Goal: Task Accomplishment & Management: Use online tool/utility

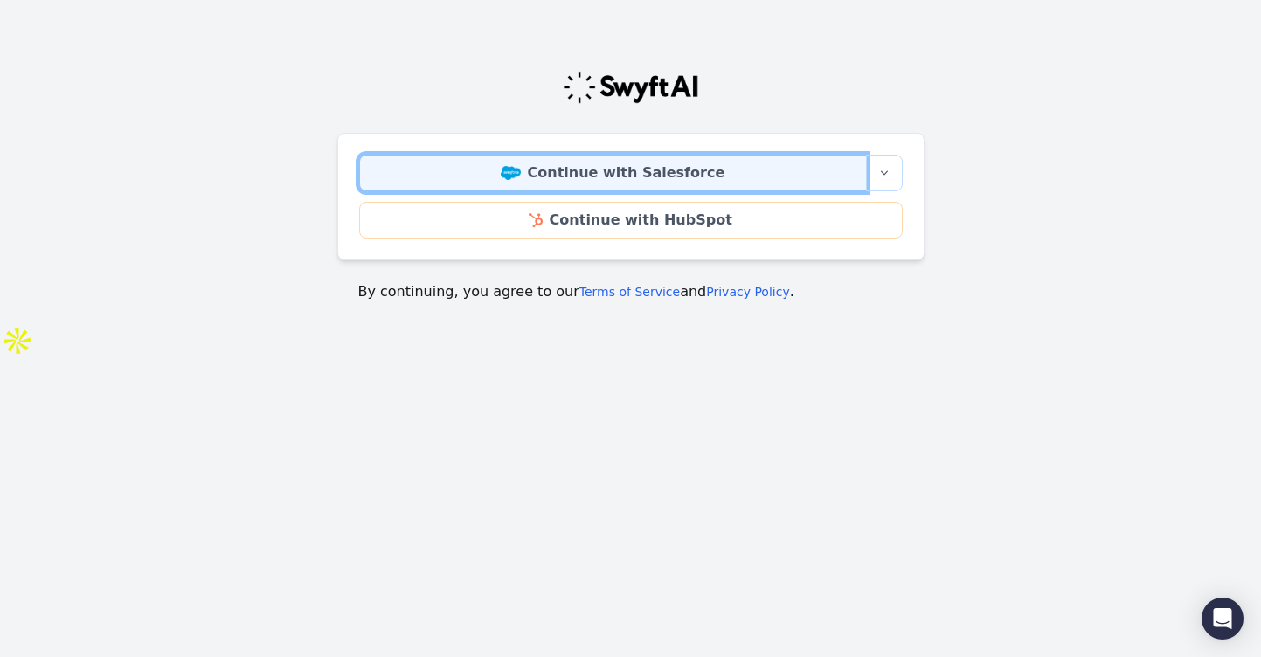
click at [653, 179] on link "Continue with Salesforce" at bounding box center [613, 173] width 508 height 37
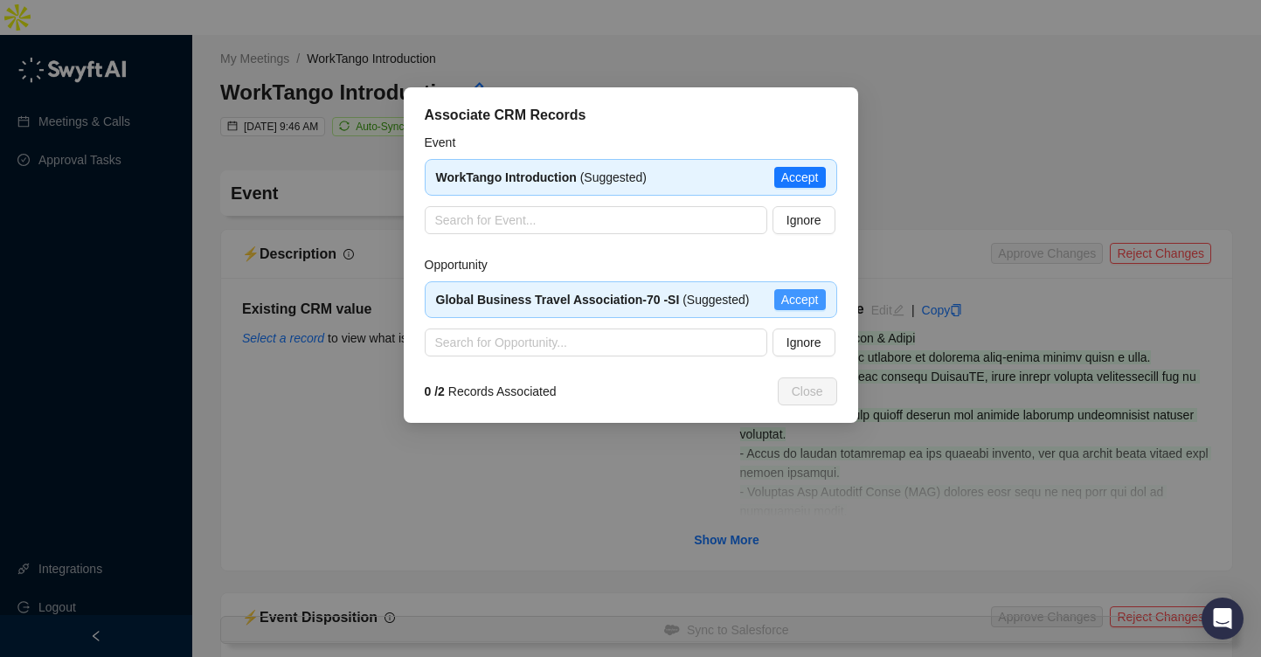
click at [803, 294] on span "Accept" at bounding box center [800, 299] width 38 height 19
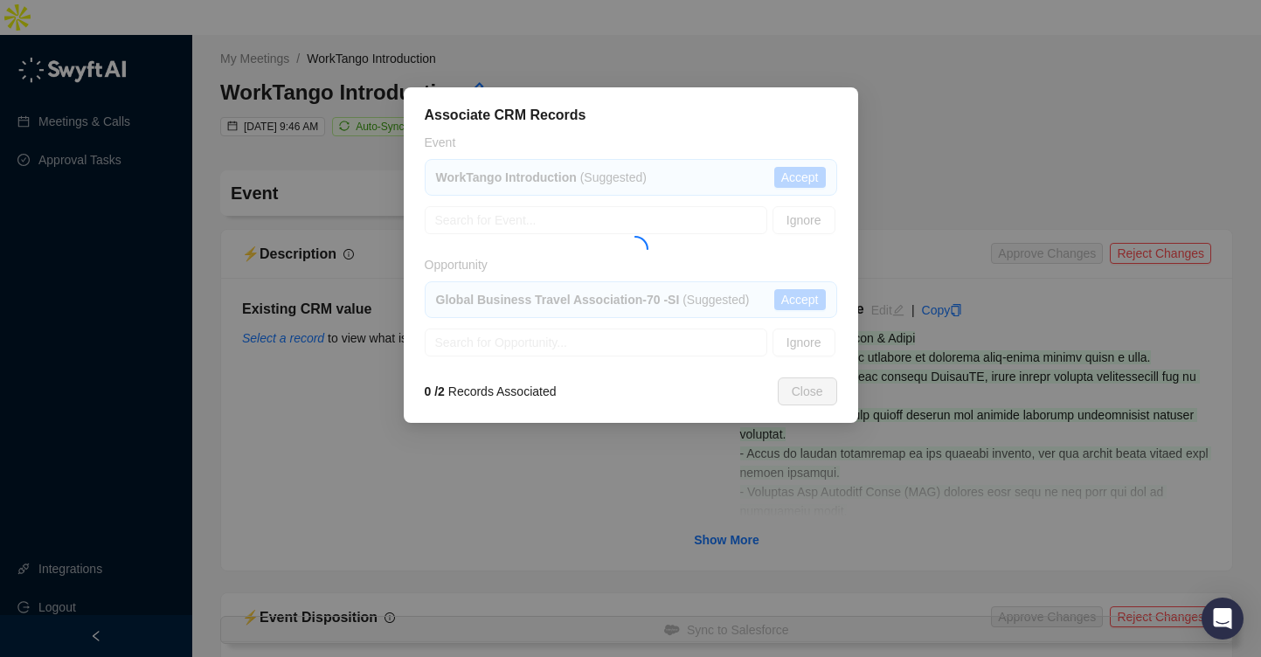
type textarea "**********"
type input "**********"
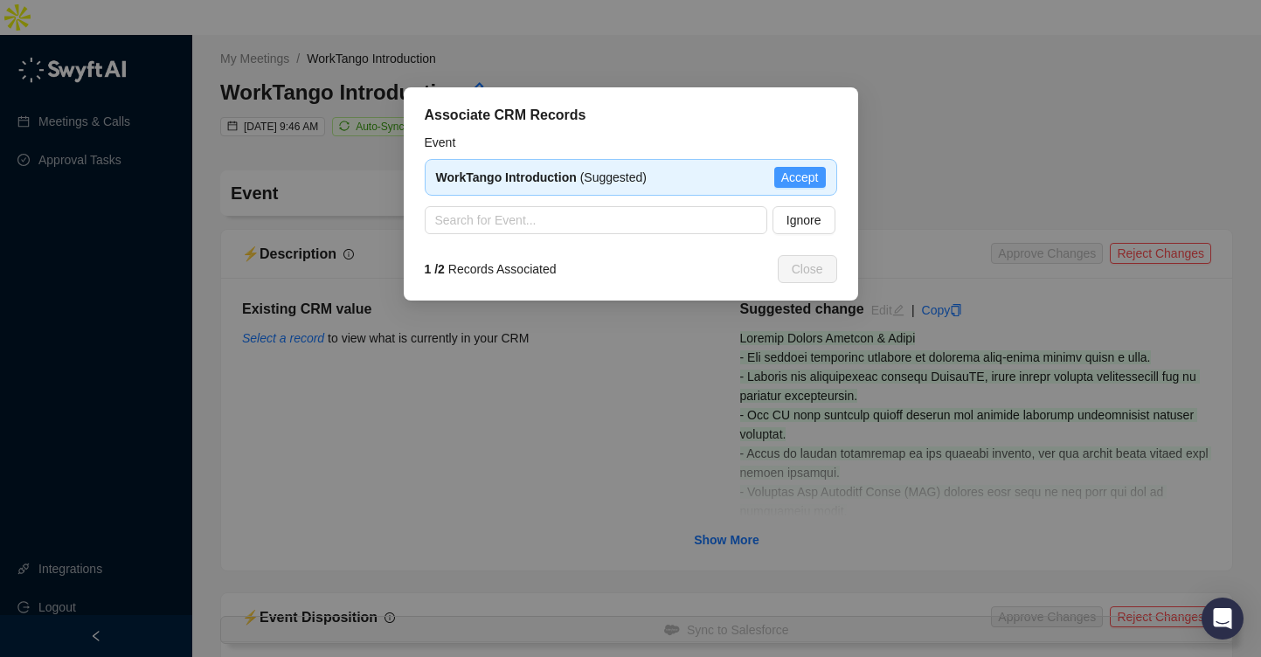
click at [810, 175] on span "Accept" at bounding box center [800, 177] width 38 height 19
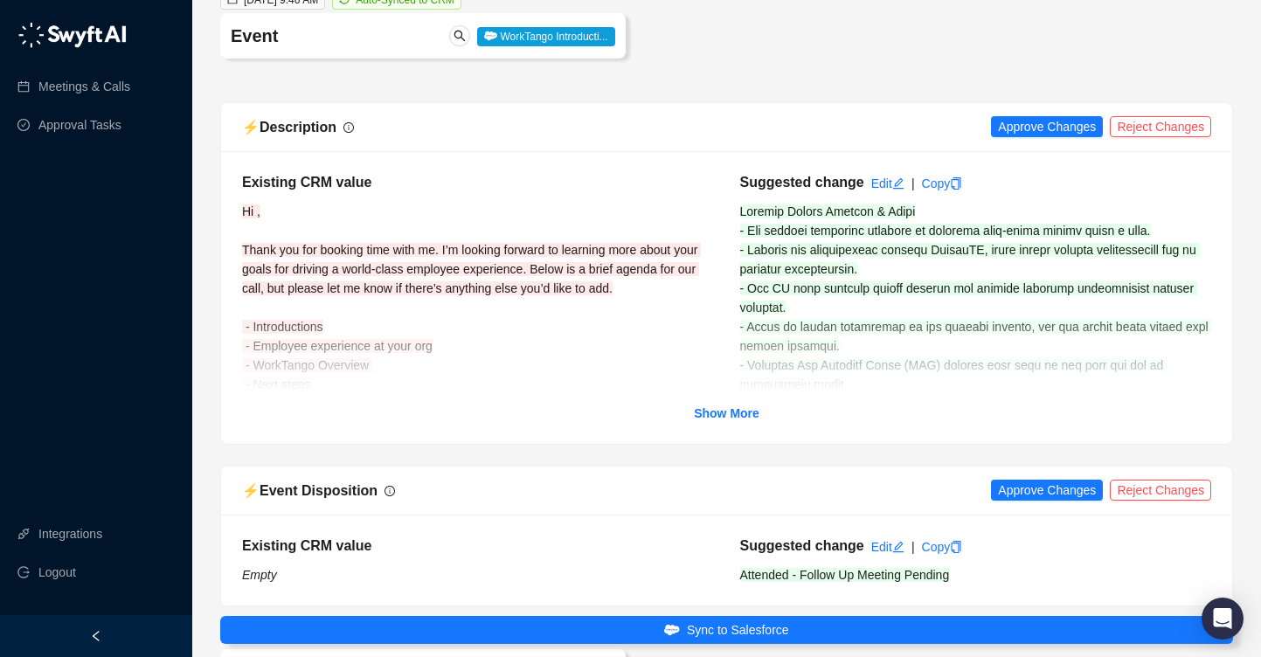
scroll to position [128, 0]
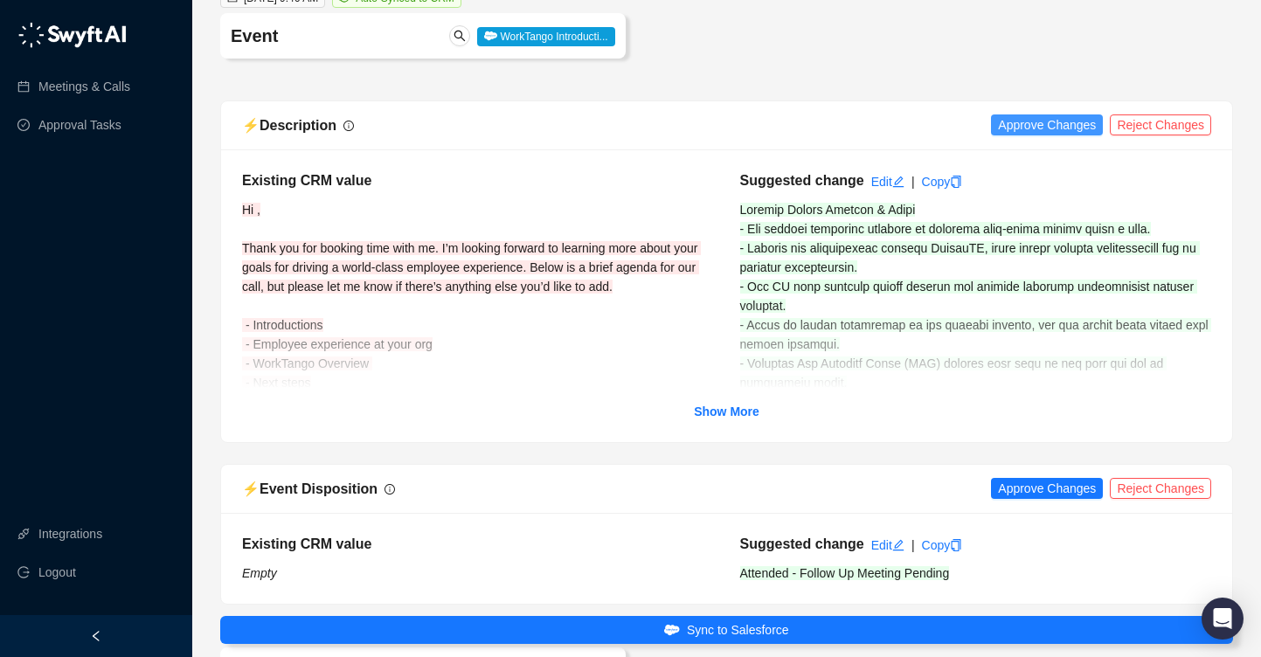
click at [1026, 115] on span "Approve Changes" at bounding box center [1047, 124] width 98 height 19
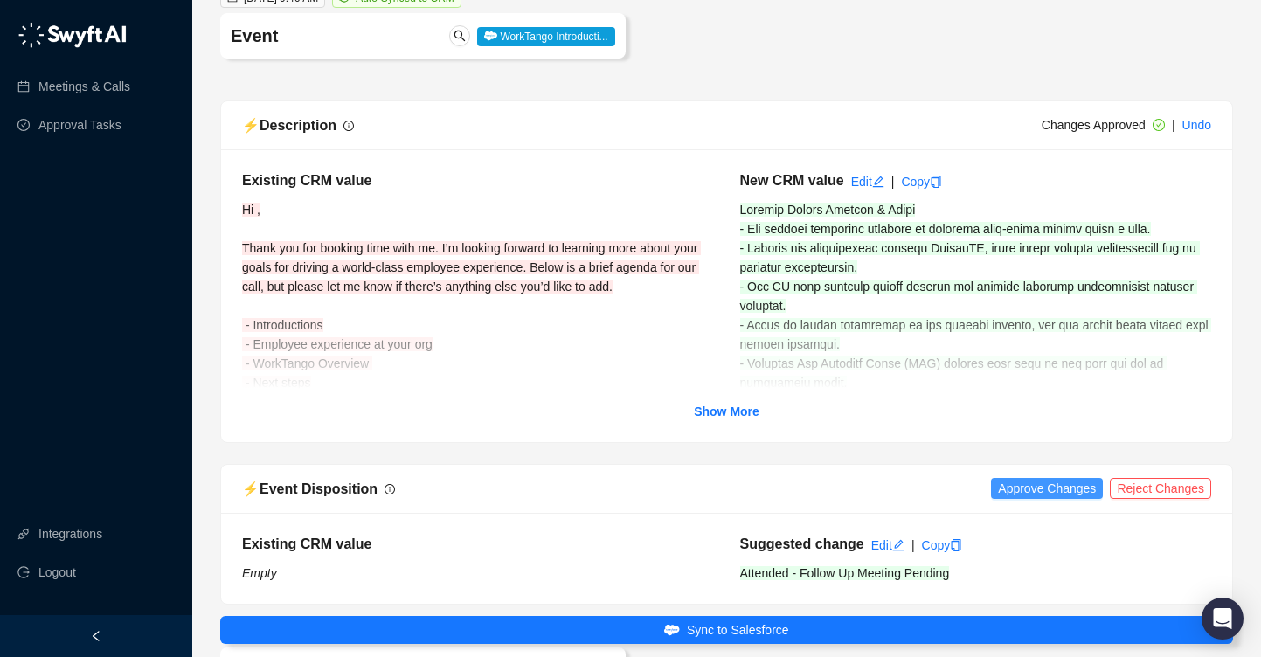
click at [1030, 479] on span "Approve Changes" at bounding box center [1047, 488] width 98 height 19
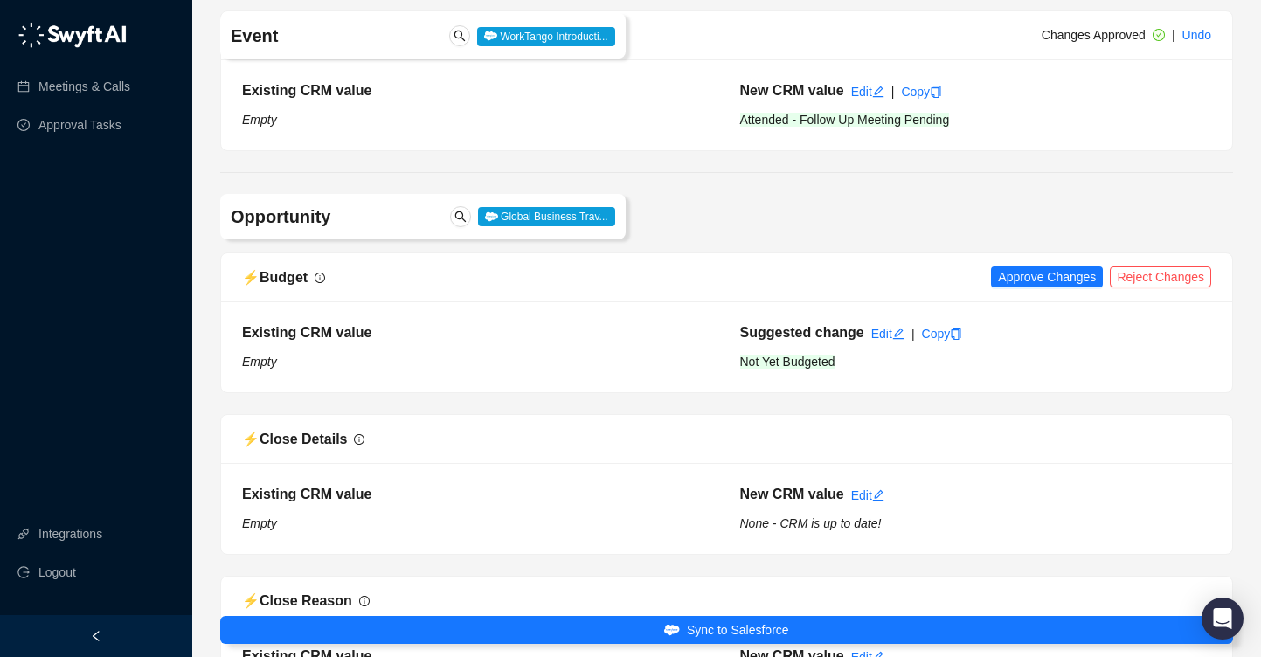
scroll to position [593, 0]
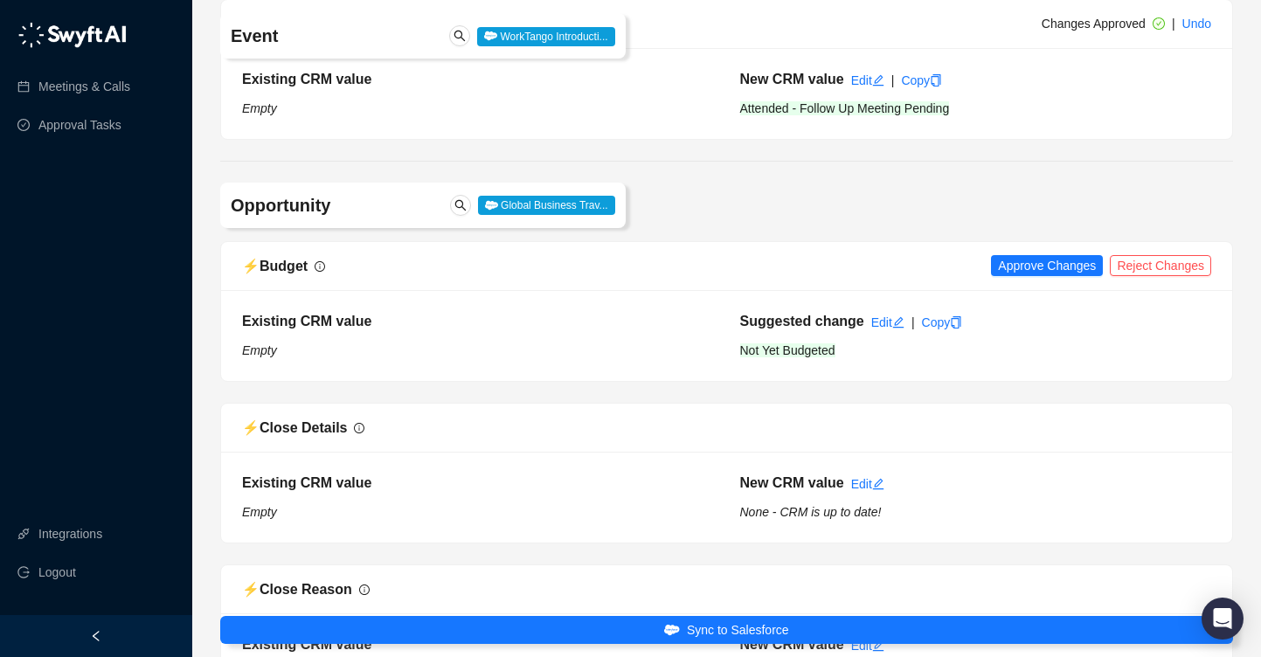
click at [1042, 245] on div "⚡️ Budget Approve Changes Reject Changes" at bounding box center [726, 266] width 1011 height 49
click at [1041, 256] on span "Approve Changes" at bounding box center [1047, 265] width 98 height 19
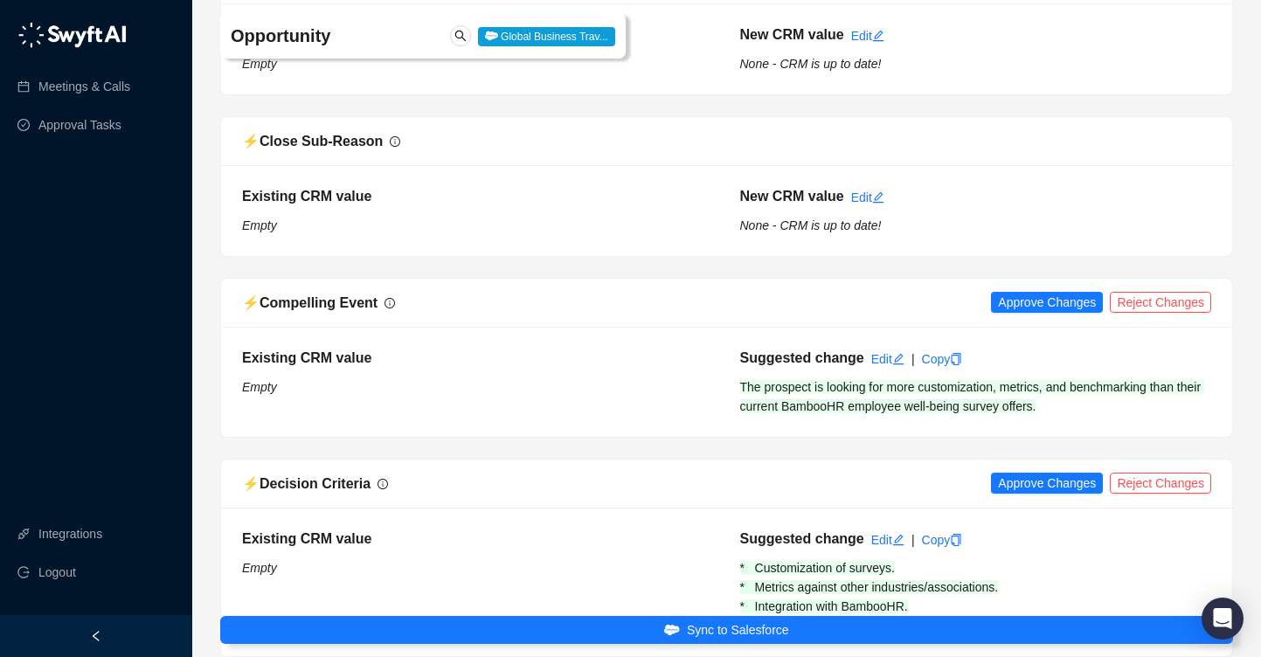
scroll to position [1211, 0]
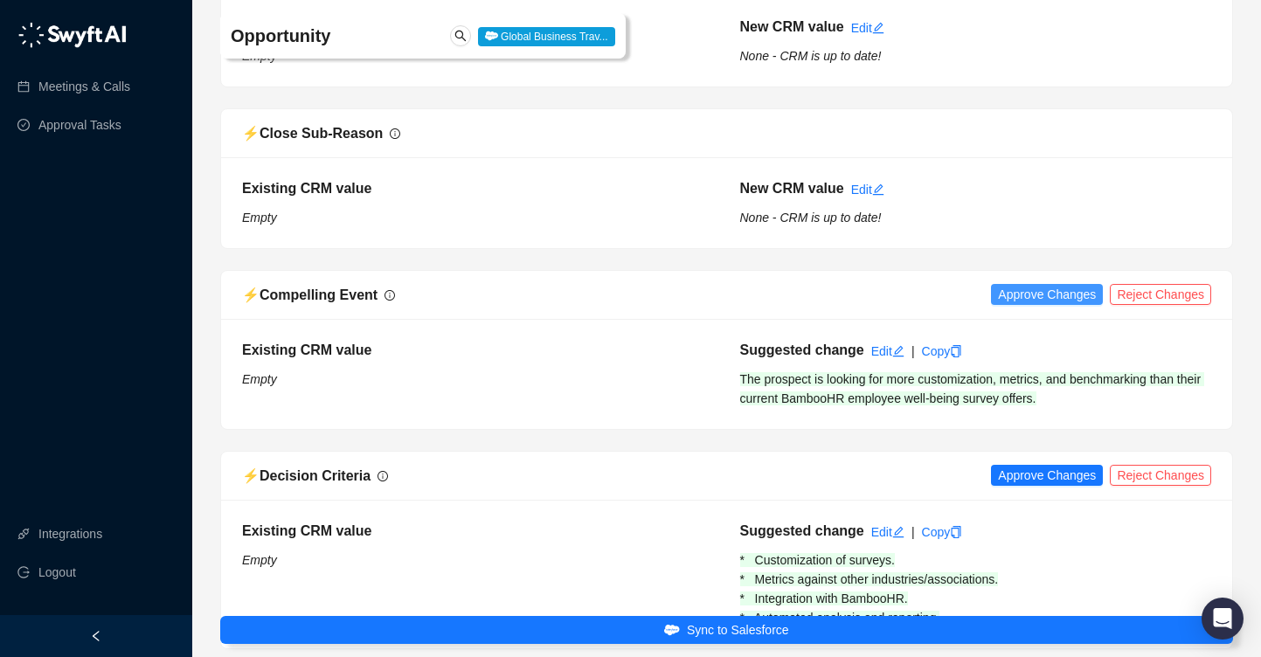
click at [1039, 285] on span "Approve Changes" at bounding box center [1047, 294] width 98 height 19
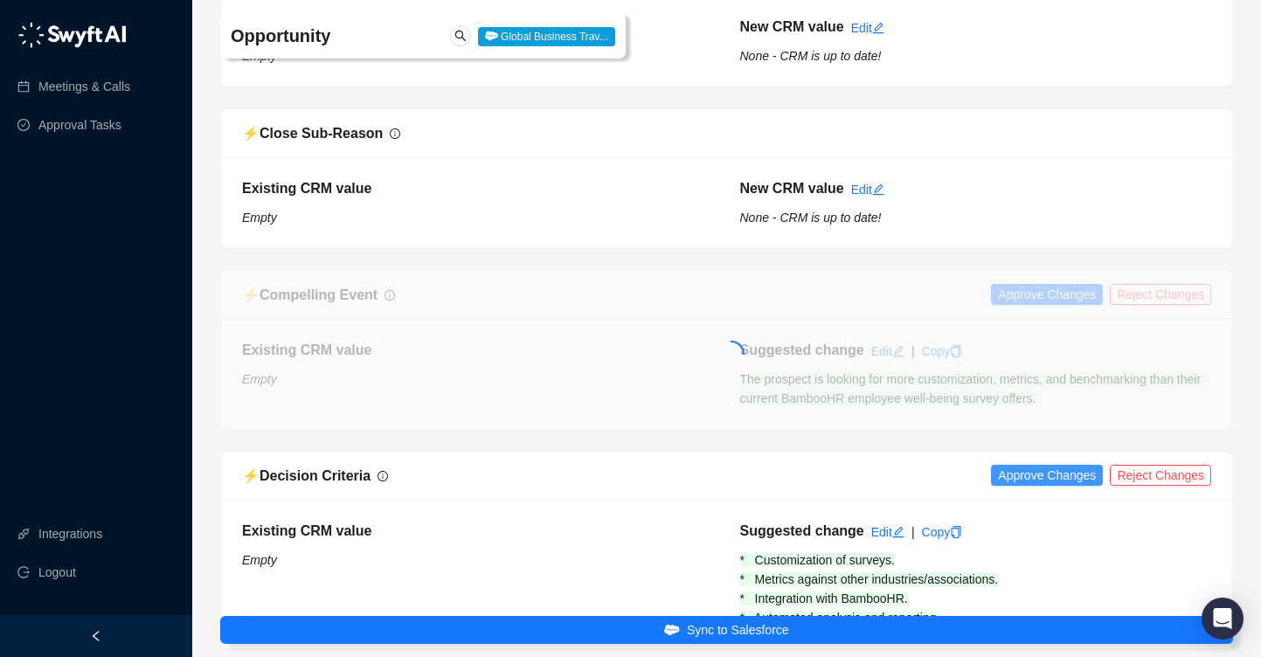
click at [1044, 466] on span "Approve Changes" at bounding box center [1047, 475] width 98 height 19
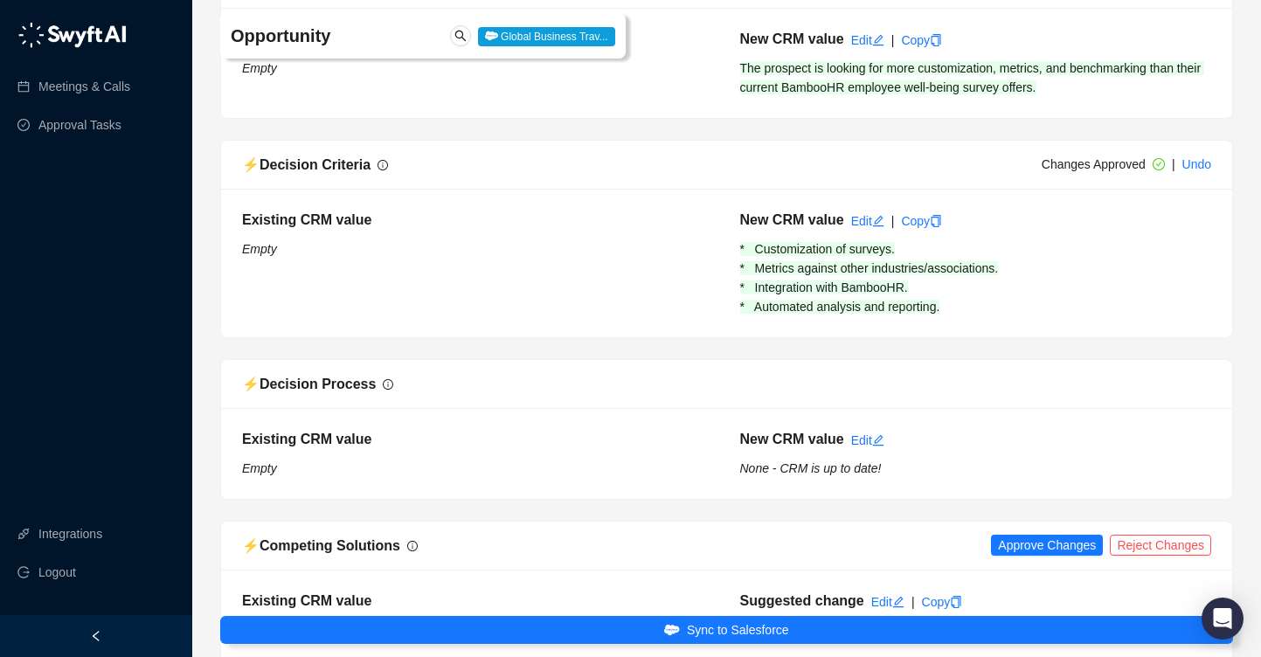
scroll to position [1534, 0]
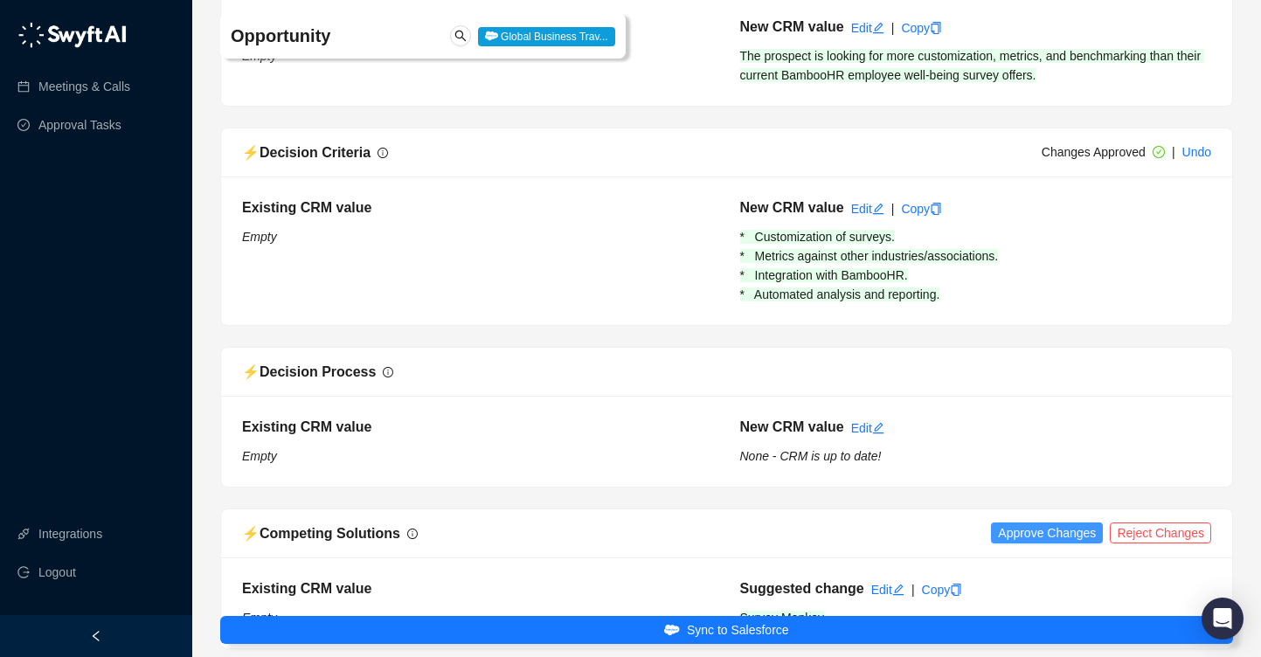
click at [1041, 523] on span "Approve Changes" at bounding box center [1047, 532] width 98 height 19
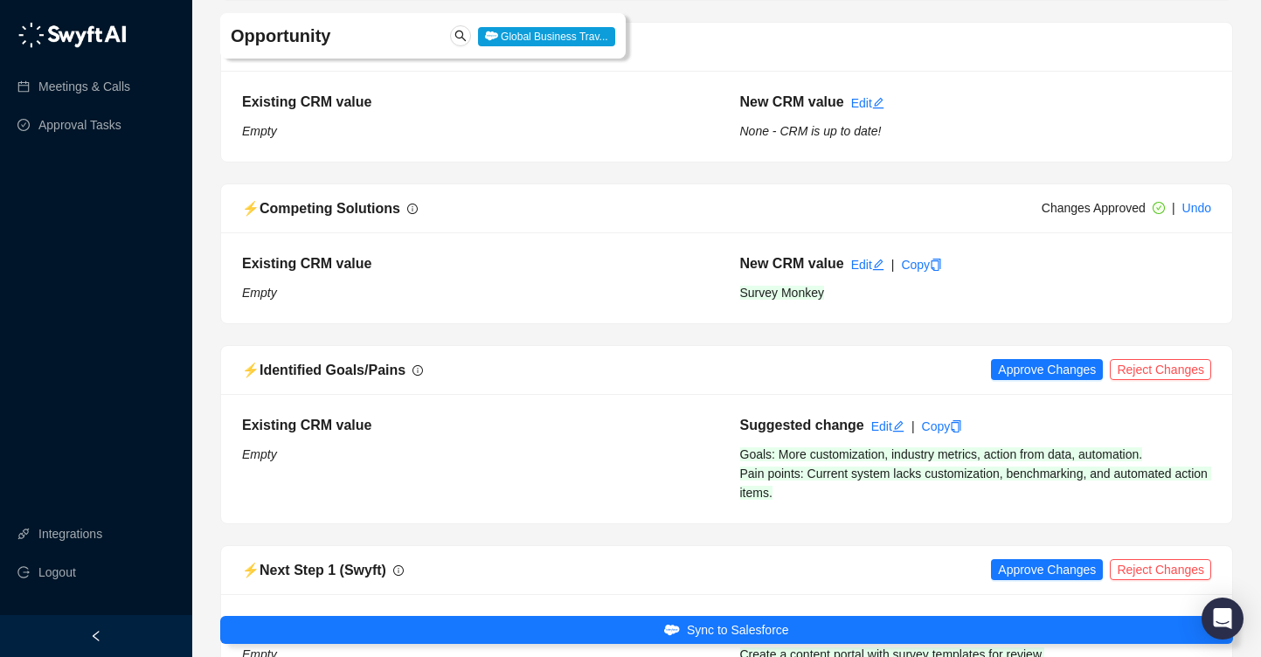
scroll to position [1868, 0]
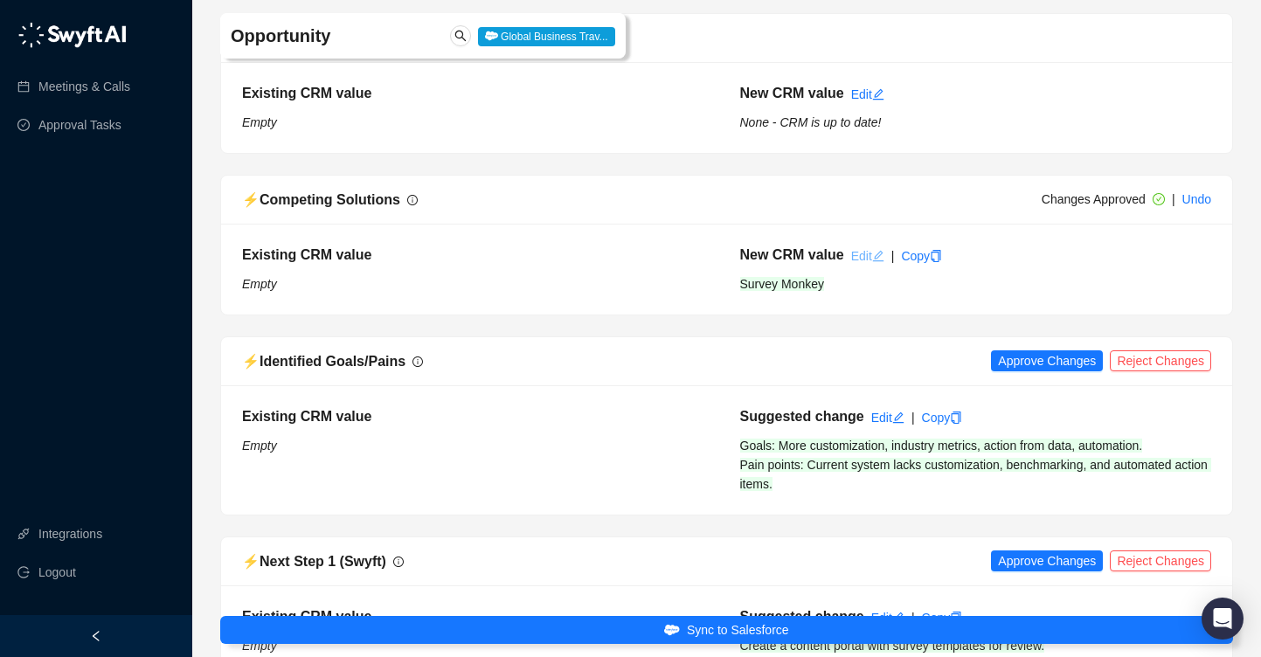
click at [853, 249] on link "Edit" at bounding box center [867, 256] width 33 height 14
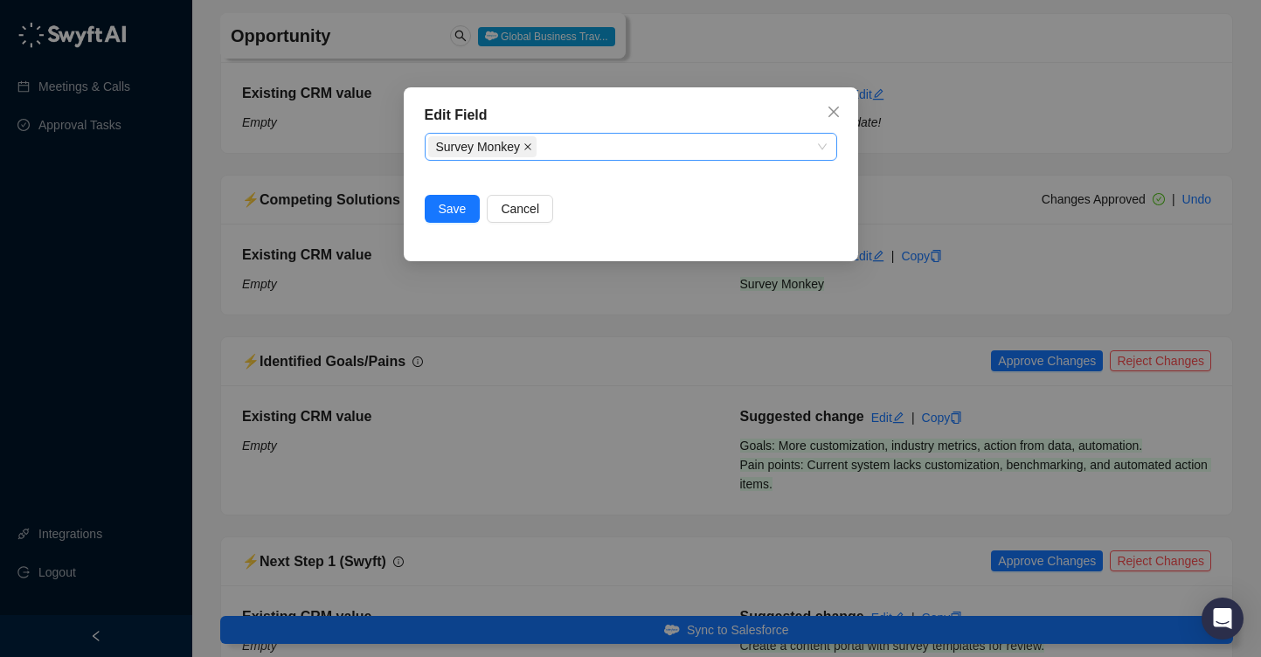
click at [529, 149] on icon "close" at bounding box center [527, 146] width 9 height 9
click at [450, 207] on span "Save" at bounding box center [453, 208] width 28 height 19
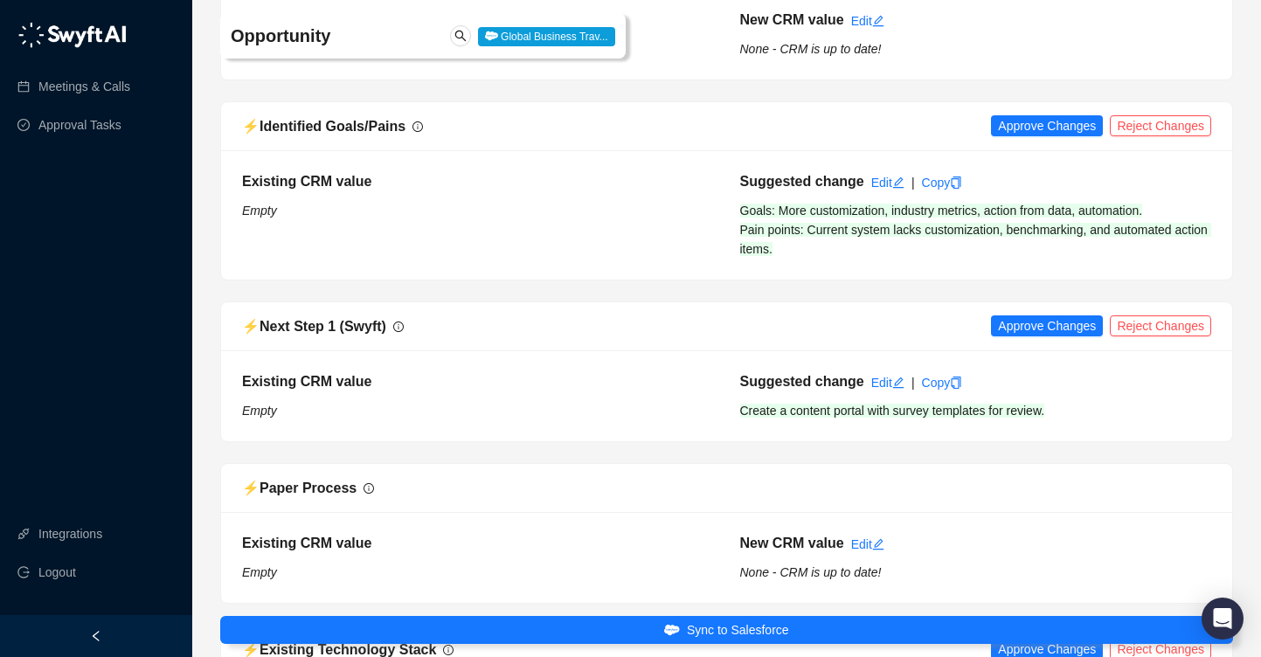
scroll to position [2107, 0]
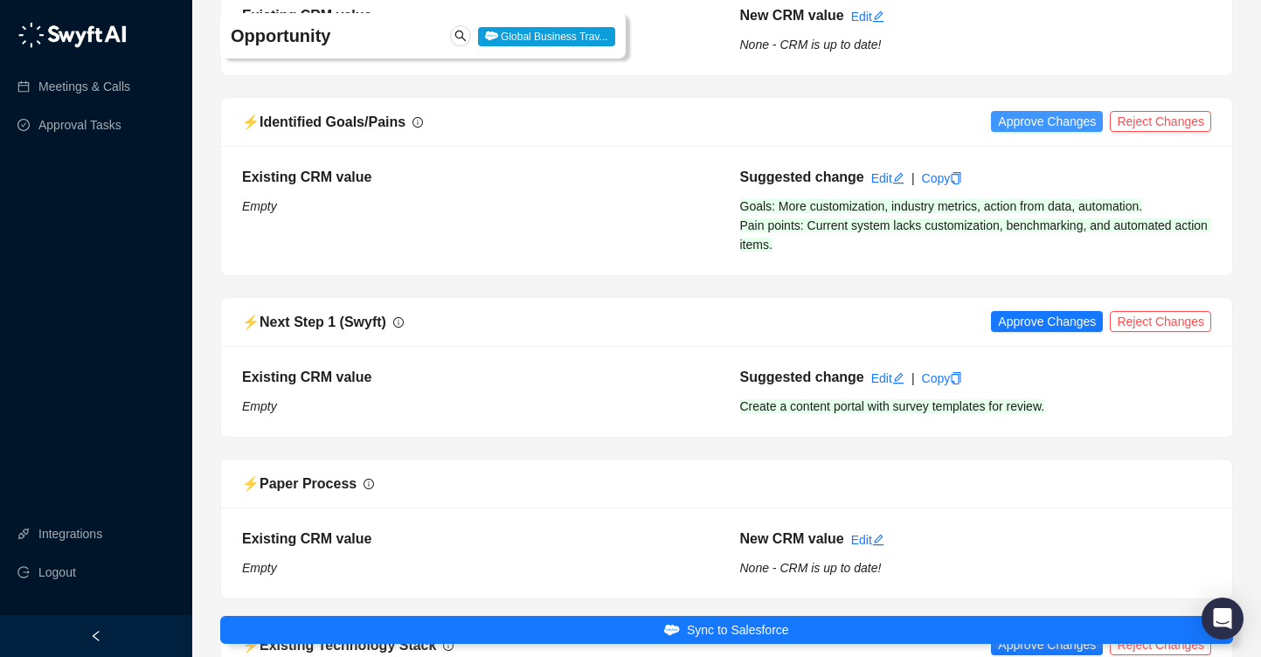
click at [1015, 112] on span "Approve Changes" at bounding box center [1047, 121] width 98 height 19
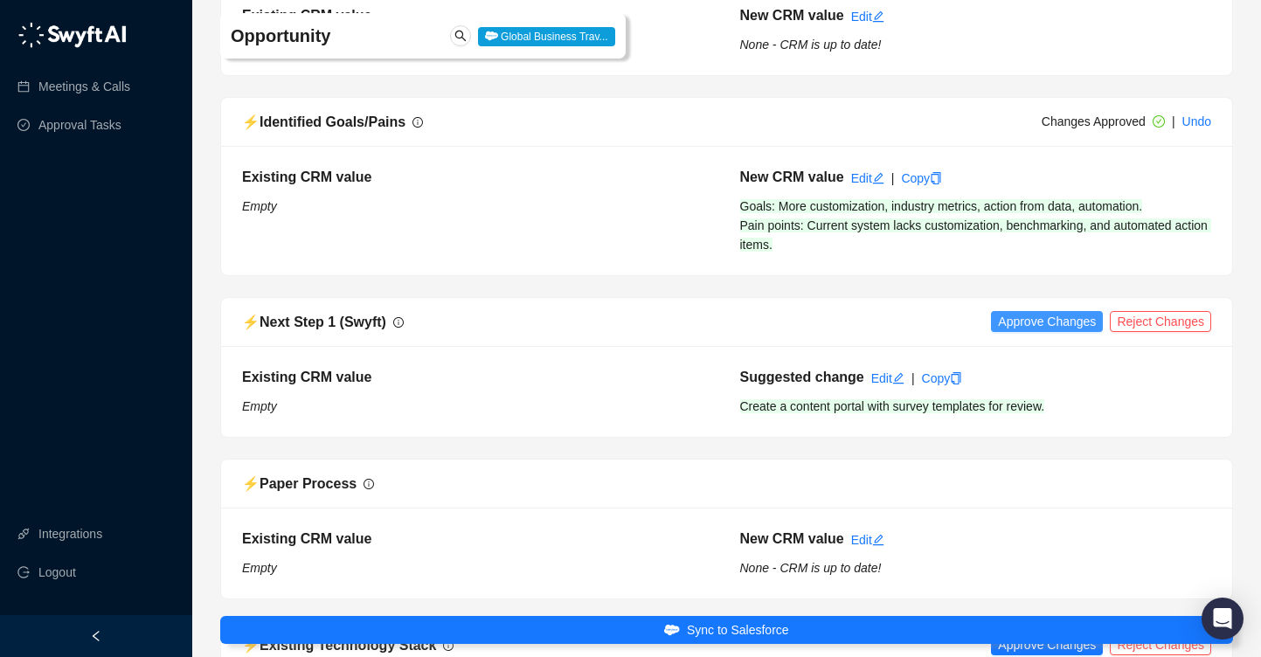
click at [1025, 312] on span "Approve Changes" at bounding box center [1047, 321] width 98 height 19
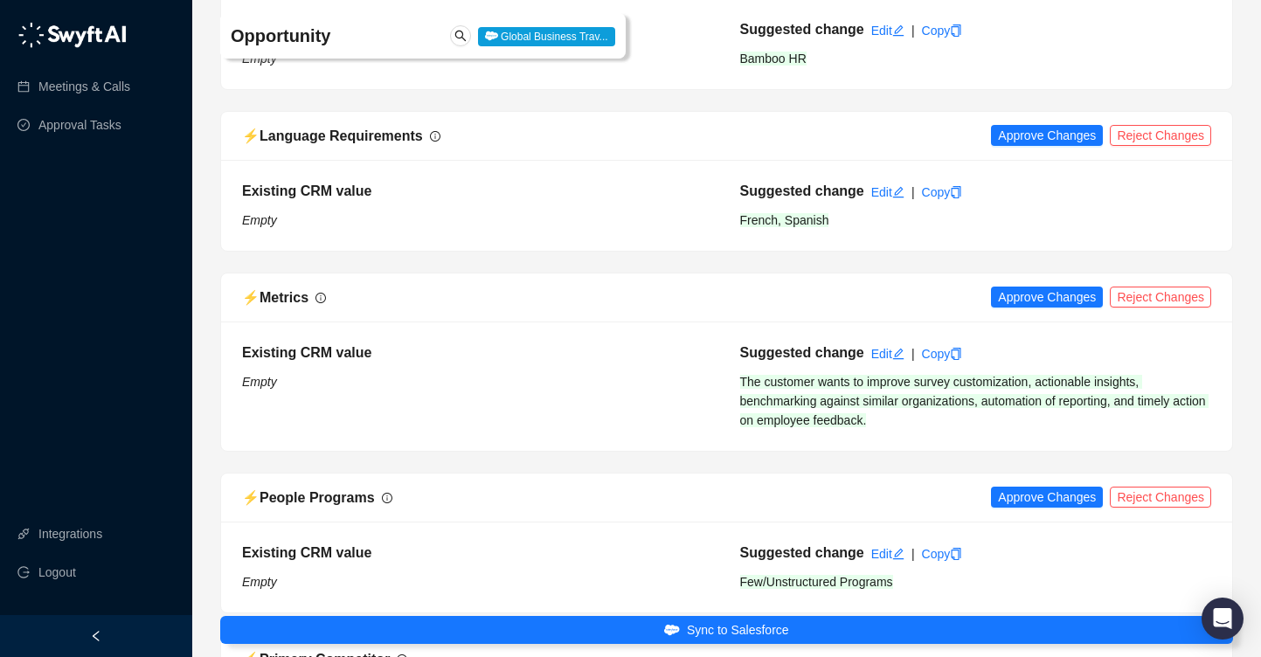
scroll to position [2777, 0]
click at [1033, 127] on span "Approve Changes" at bounding box center [1047, 136] width 98 height 19
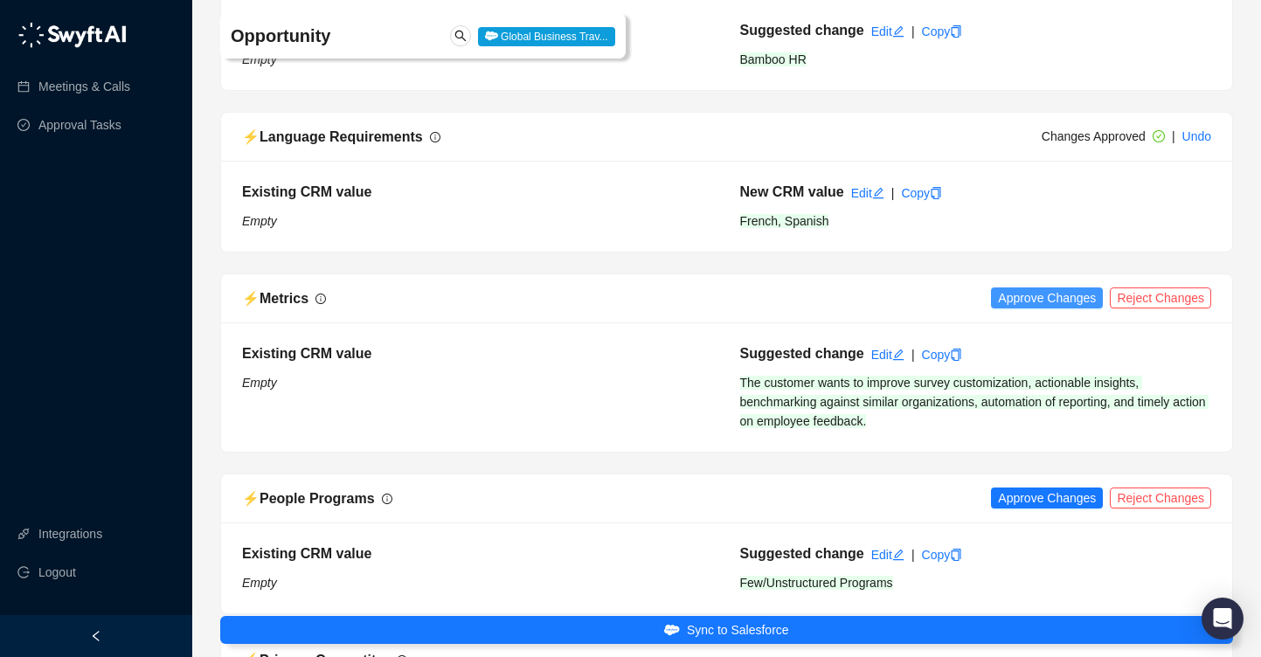
click at [1034, 288] on span "Approve Changes" at bounding box center [1047, 297] width 98 height 19
click at [1033, 487] on div "⚡️ People Programs Approve Changes Reject Changes" at bounding box center [726, 498] width 969 height 22
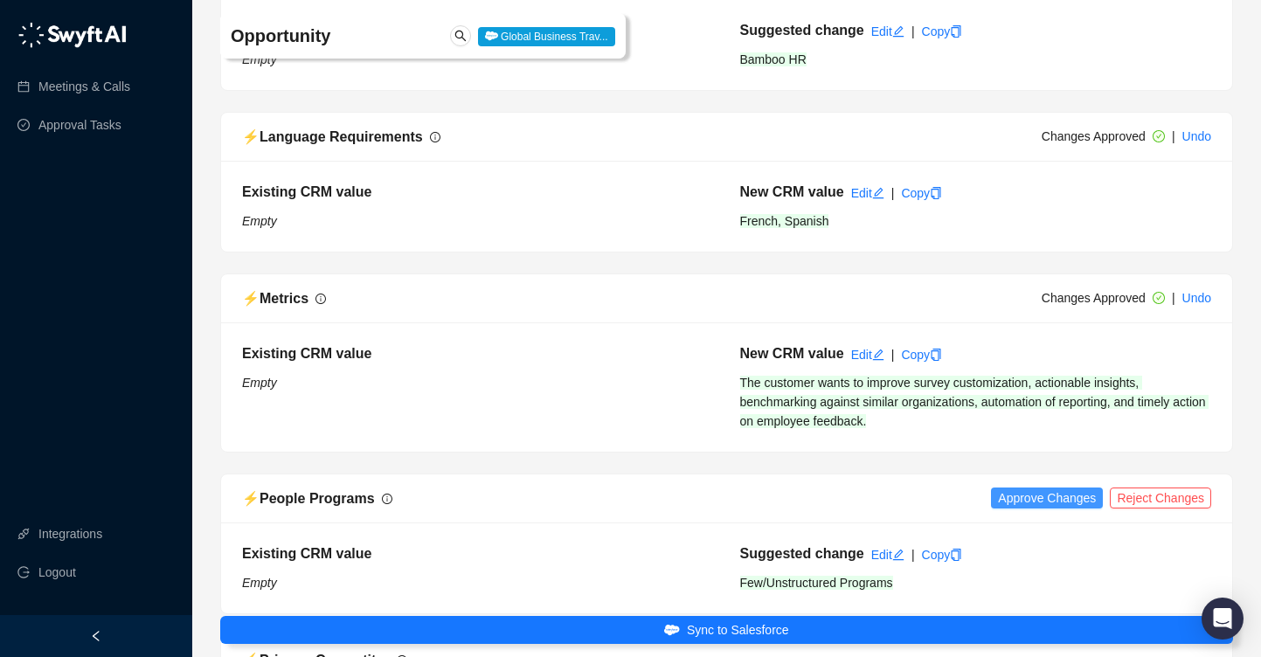
click at [1025, 488] on span "Approve Changes" at bounding box center [1047, 497] width 98 height 19
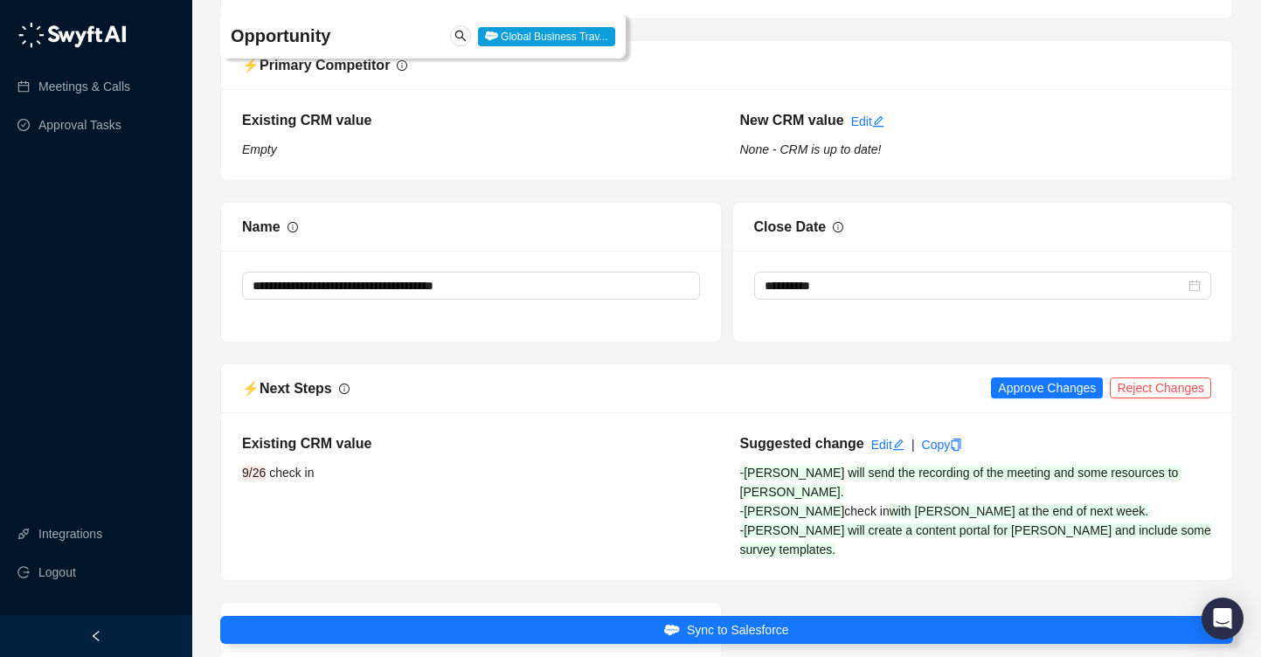
scroll to position [3374, 0]
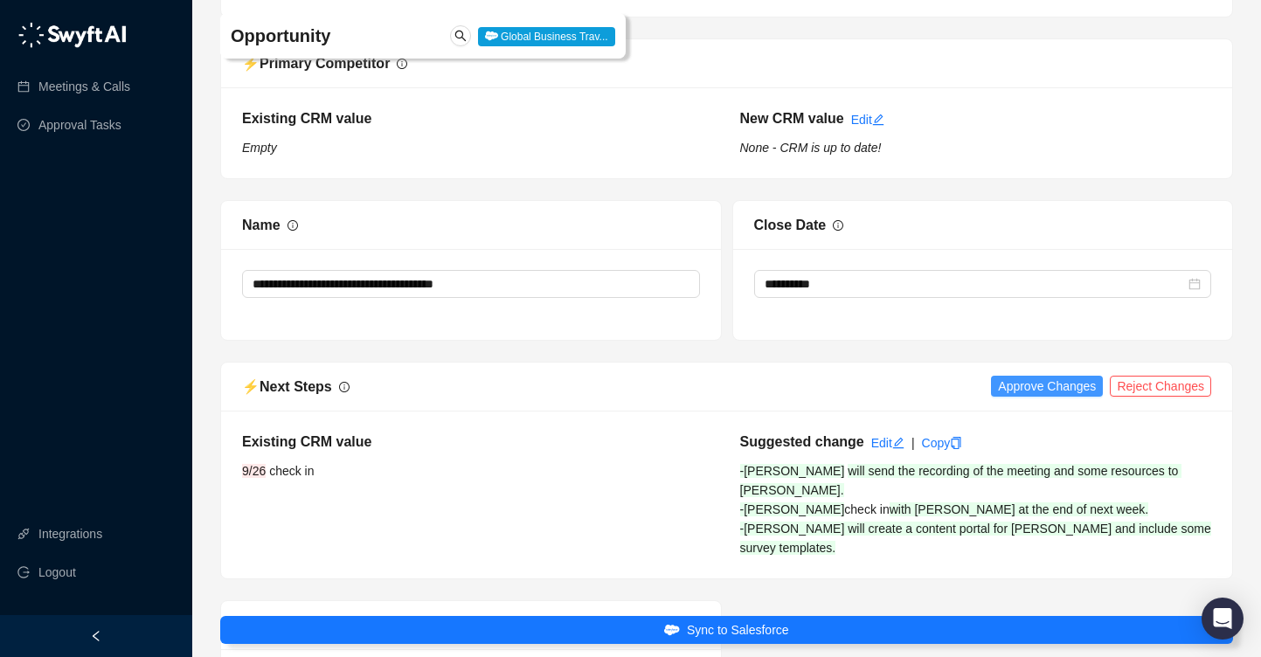
click at [1051, 377] on span "Approve Changes" at bounding box center [1047, 386] width 98 height 19
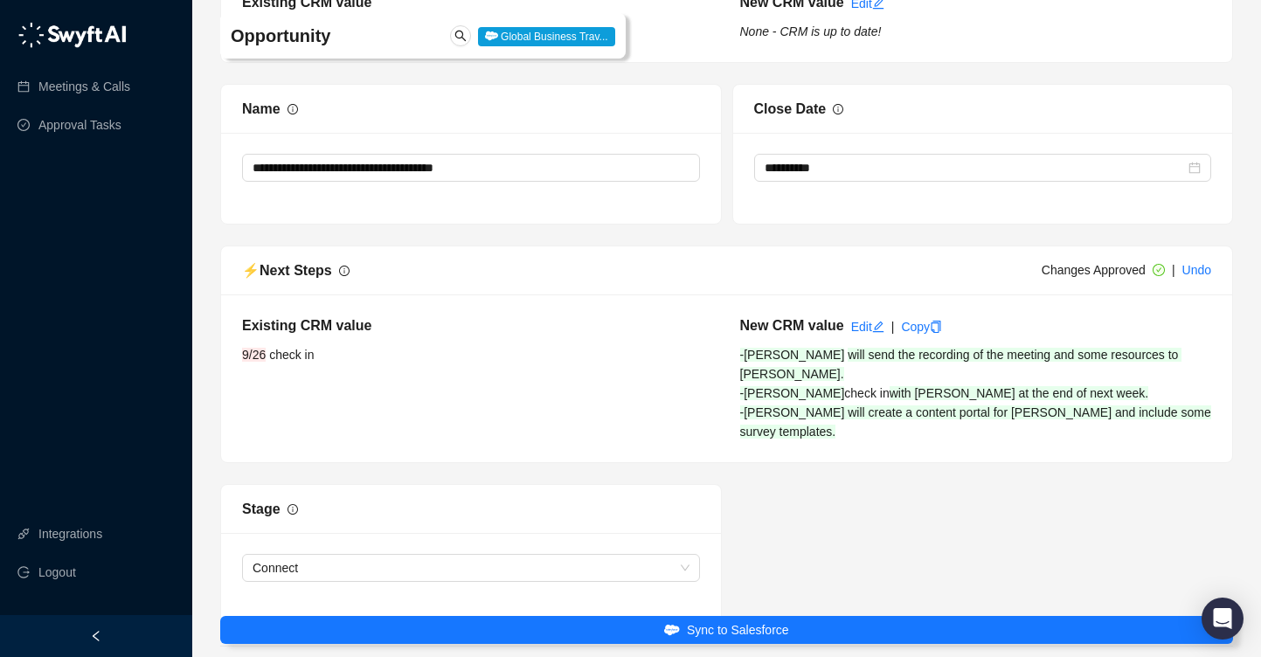
scroll to position [3493, 0]
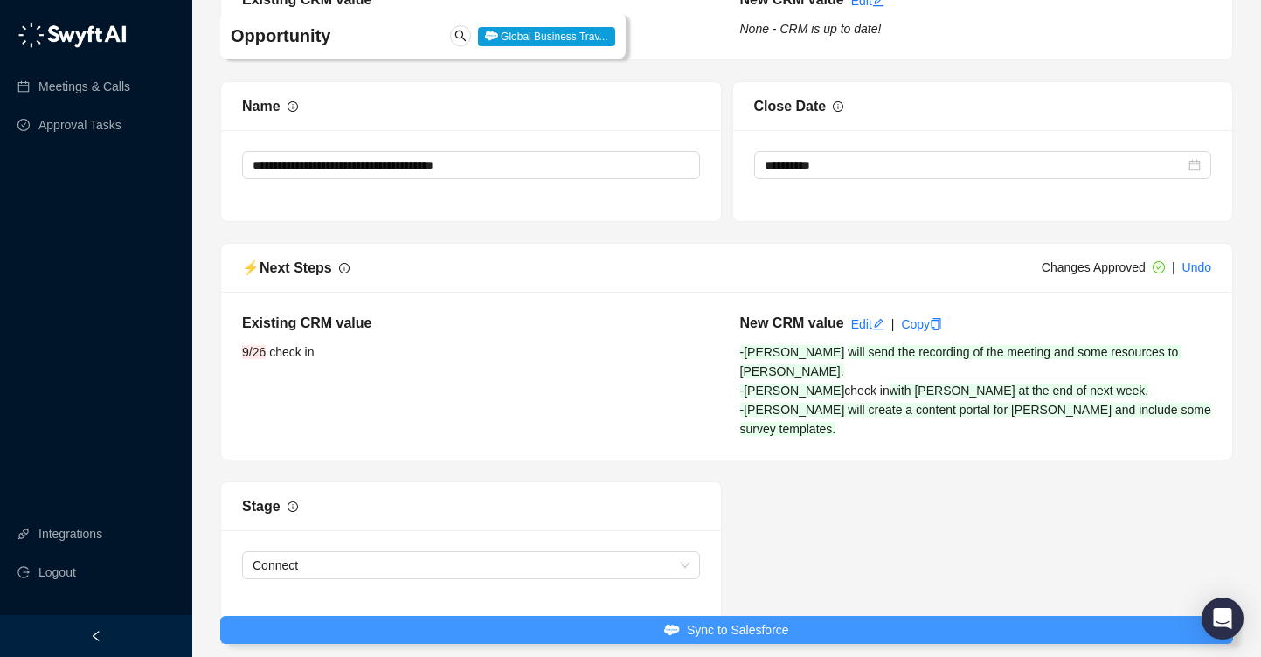
click at [798, 631] on button "Sync to Salesforce" at bounding box center [726, 630] width 1013 height 28
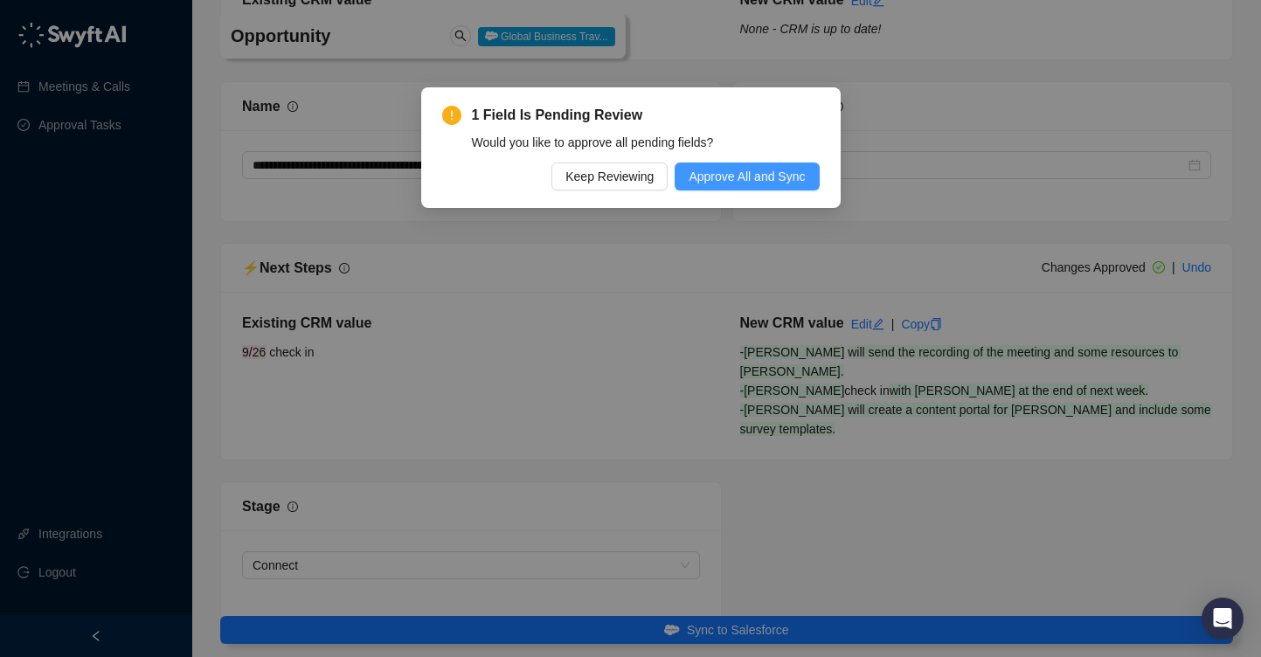
click at [733, 174] on span "Approve All and Sync" at bounding box center [746, 176] width 116 height 19
